Goal: Navigation & Orientation: Find specific page/section

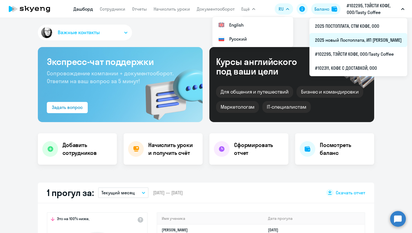
click at [332, 38] on li "2025 новый Постоплата, ИП [PERSON_NAME]" at bounding box center [359, 40] width 98 height 14
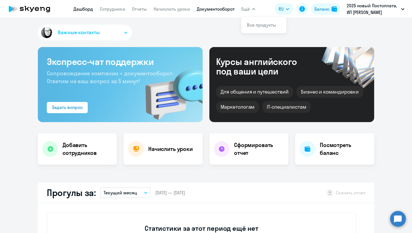
click at [220, 11] on link "Документооборот" at bounding box center [216, 9] width 38 height 6
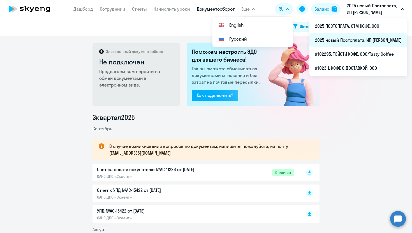
click at [340, 42] on li "2025 новый Постоплата, ИП [PERSON_NAME]" at bounding box center [359, 40] width 98 height 14
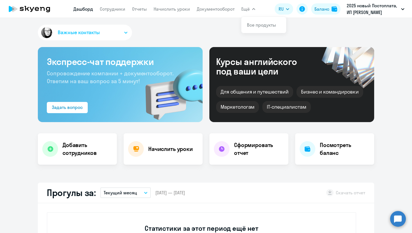
select select "30"
click at [203, 6] on app-menu-item-link "Документооборот" at bounding box center [216, 9] width 38 height 7
drag, startPoint x: 205, startPoint y: 22, endPoint x: 205, endPoint y: 17, distance: 5.3
click at [205, 22] on div "Важные контакты Экспресс-чат поддержки Сопровождение компании + документооборот…" at bounding box center [206, 125] width 412 height 215
click at [205, 10] on link "Документооборот" at bounding box center [216, 9] width 38 height 6
